Goal: Task Accomplishment & Management: Complete application form

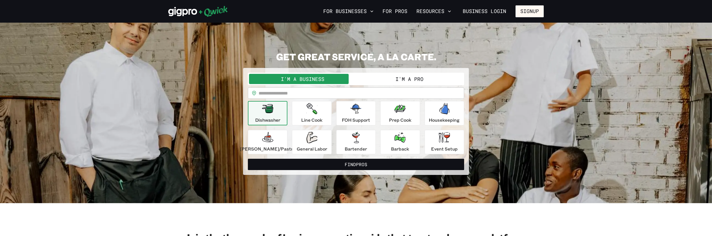
click at [407, 78] on button "I'm a Pro" at bounding box center [409, 79] width 107 height 10
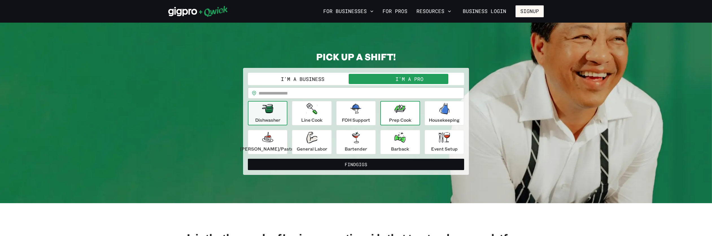
click at [399, 119] on p "Prep Cook" at bounding box center [400, 119] width 22 height 7
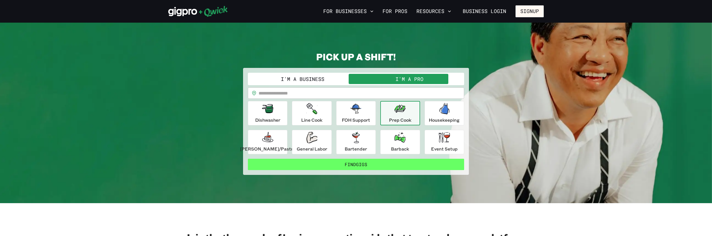
click at [373, 166] on button "Find Gigs" at bounding box center [356, 163] width 216 height 11
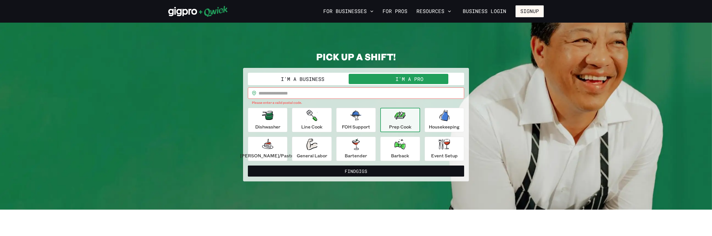
click at [306, 95] on input "text" at bounding box center [362, 92] width 206 height 11
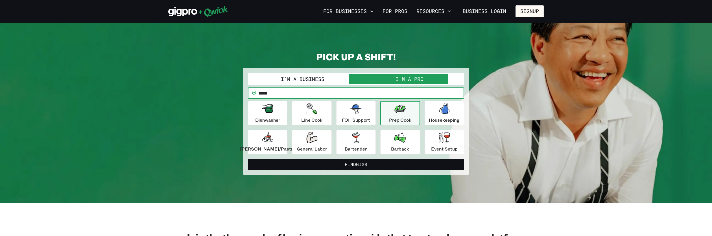
type input "*****"
click at [248, 158] on button "Find Gigs" at bounding box center [356, 163] width 216 height 11
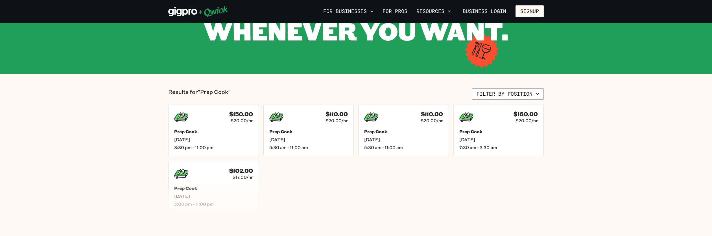
scroll to position [82, 0]
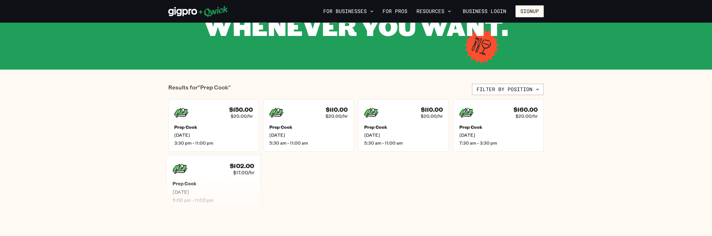
click at [218, 167] on div "$102.00 $17.00/hr" at bounding box center [214, 168] width 82 height 15
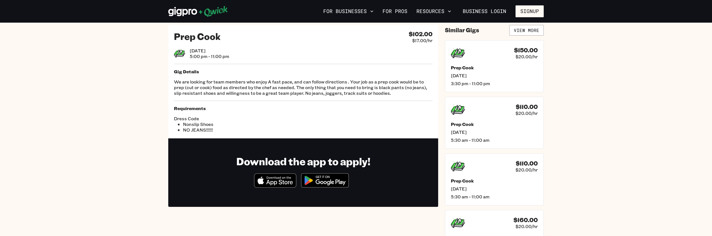
scroll to position [11, 0]
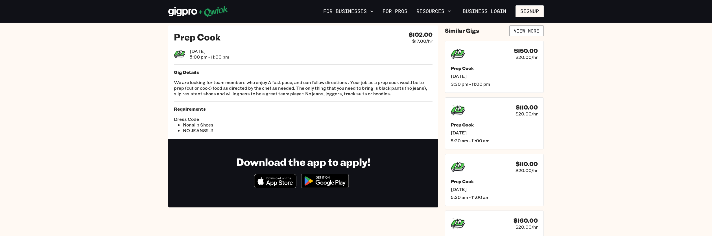
scroll to position [82, 0]
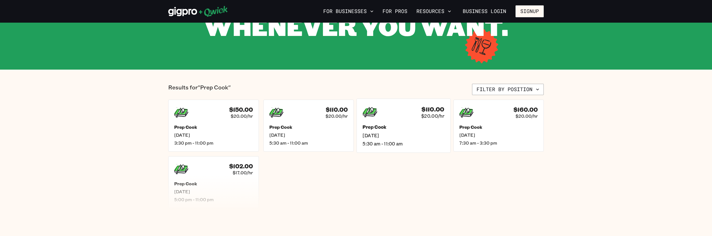
click at [436, 128] on h5 "Prep Cook" at bounding box center [404, 127] width 82 height 6
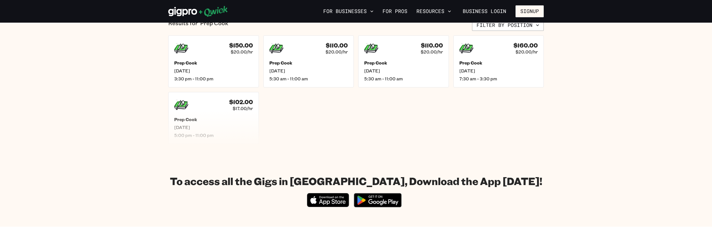
scroll to position [106, 0]
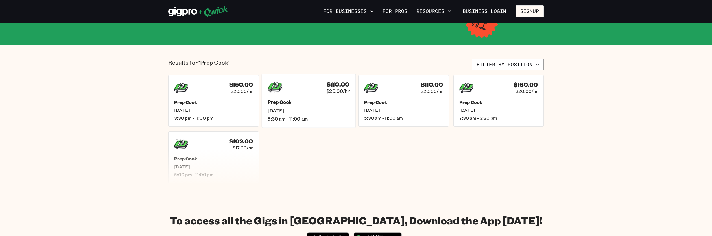
click at [341, 90] on span "$20.00/hr" at bounding box center [337, 91] width 23 height 6
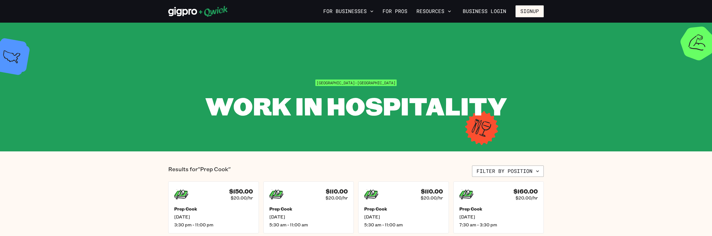
scroll to position [106, 0]
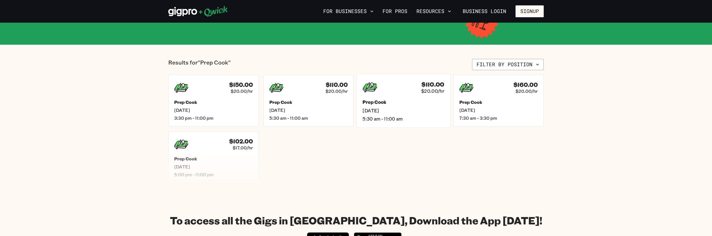
click at [401, 110] on span "[DATE]" at bounding box center [404, 110] width 82 height 6
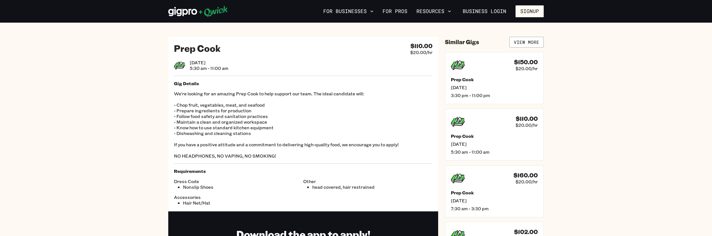
scroll to position [106, 0]
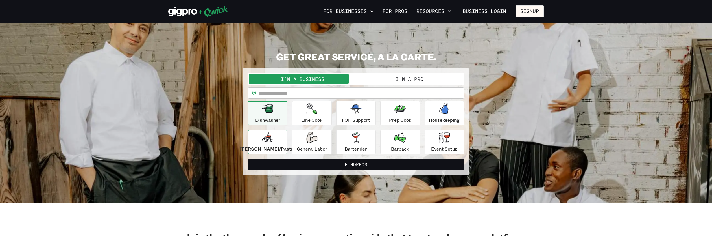
click at [288, 148] on button "[PERSON_NAME]/Pastry" at bounding box center [268, 142] width 40 height 24
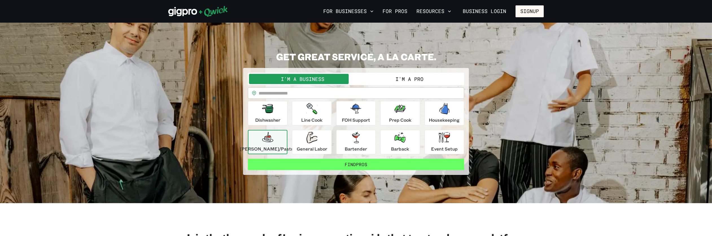
click at [350, 163] on button "Find Pros" at bounding box center [356, 163] width 216 height 11
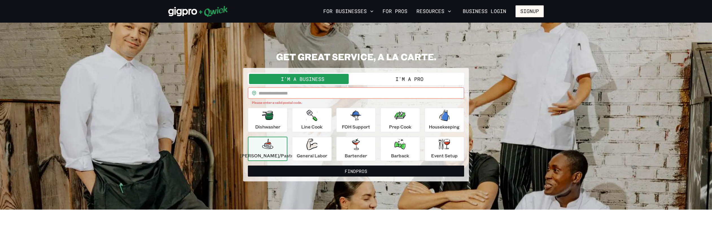
click at [395, 81] on button "I'm a Pro" at bounding box center [409, 79] width 107 height 10
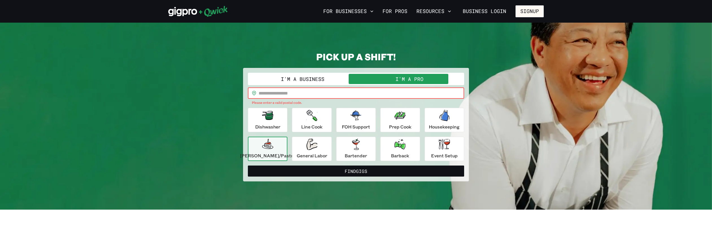
click at [303, 94] on input "text" at bounding box center [362, 92] width 206 height 11
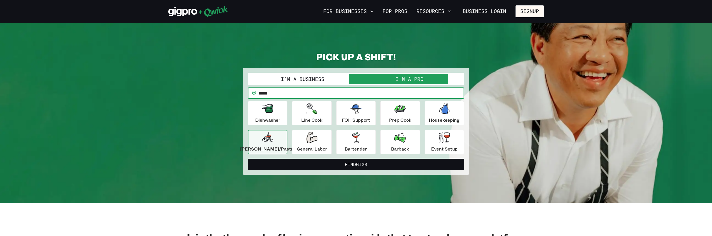
type input "*****"
click at [248, 158] on button "Find Gigs" at bounding box center [356, 163] width 216 height 11
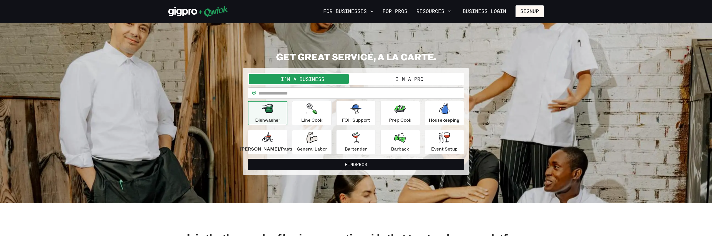
click at [386, 82] on button "I'm a Pro" at bounding box center [409, 79] width 107 height 10
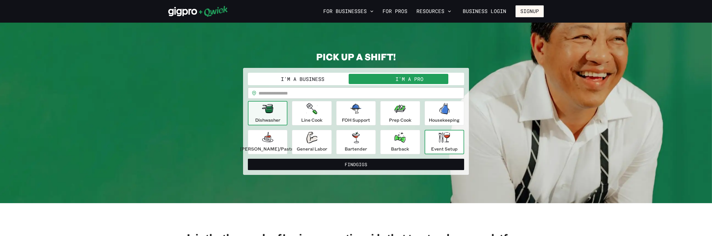
click at [449, 146] on p "Event Setup" at bounding box center [444, 148] width 27 height 7
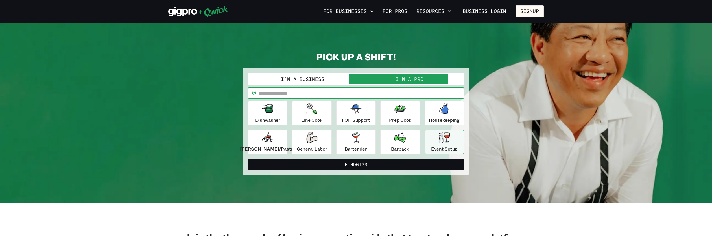
click at [391, 91] on input "text" at bounding box center [362, 92] width 206 height 11
type input "*****"
click at [248, 158] on button "Find Gigs" at bounding box center [356, 163] width 216 height 11
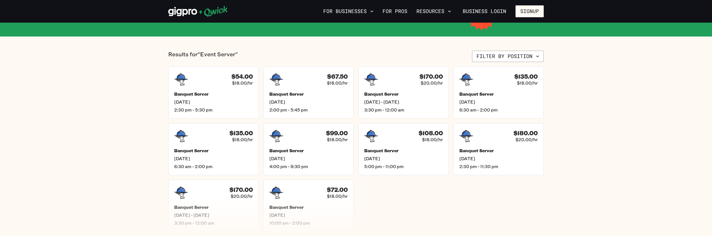
scroll to position [115, 0]
click at [503, 151] on h5 "Banquet Server" at bounding box center [499, 150] width 82 height 6
